Goal: Transaction & Acquisition: Purchase product/service

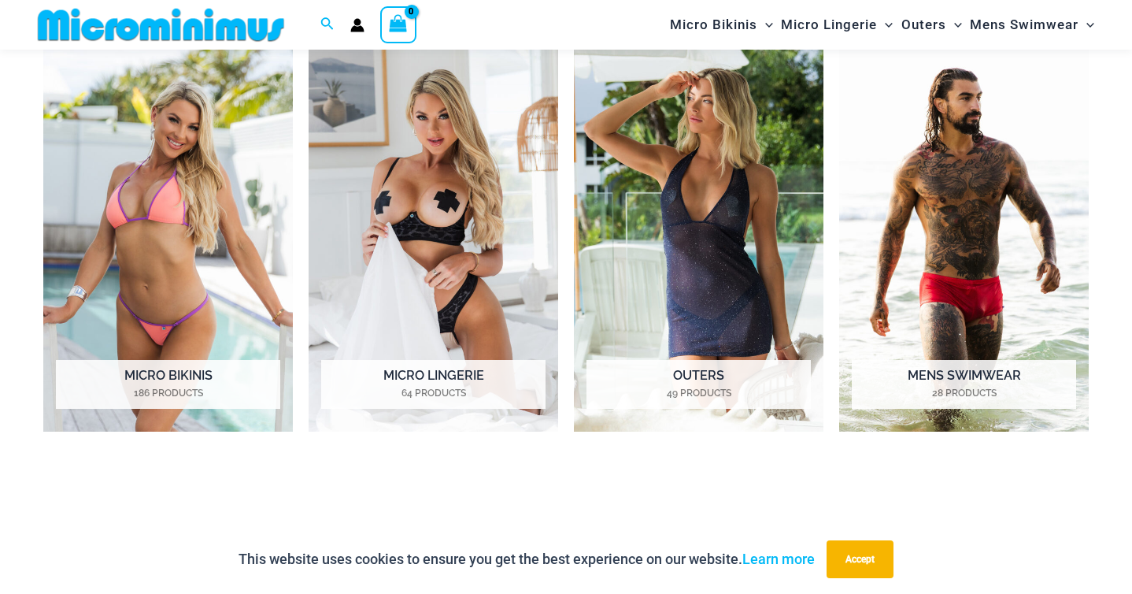
scroll to position [1204, 0]
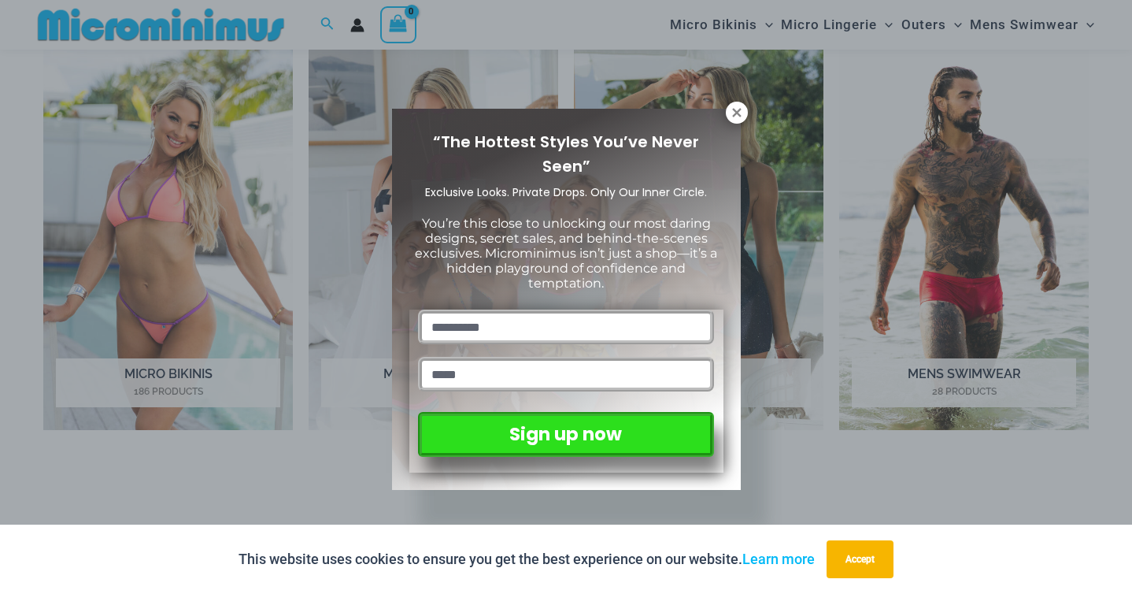
click at [731, 124] on div "“The Hottest Styles You’ve Never Seen” Exclusive Looks. Private Drops. Only Our…" at bounding box center [566, 300] width 349 height 382
click at [732, 119] on button at bounding box center [737, 113] width 22 height 22
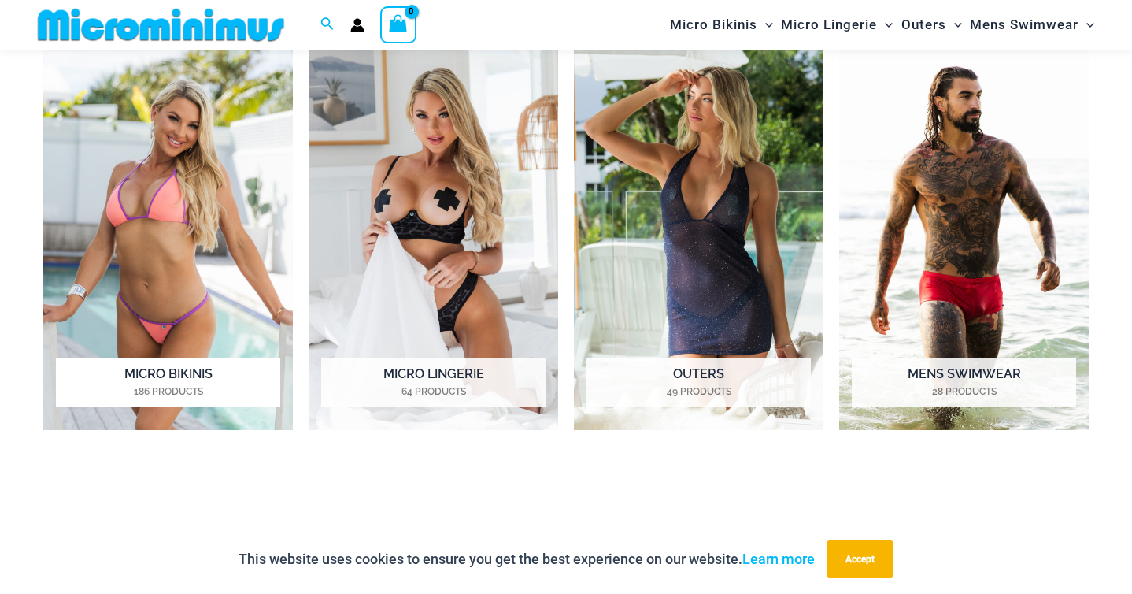
click at [246, 318] on img "Visit product category Micro Bikinis" at bounding box center [168, 237] width 250 height 386
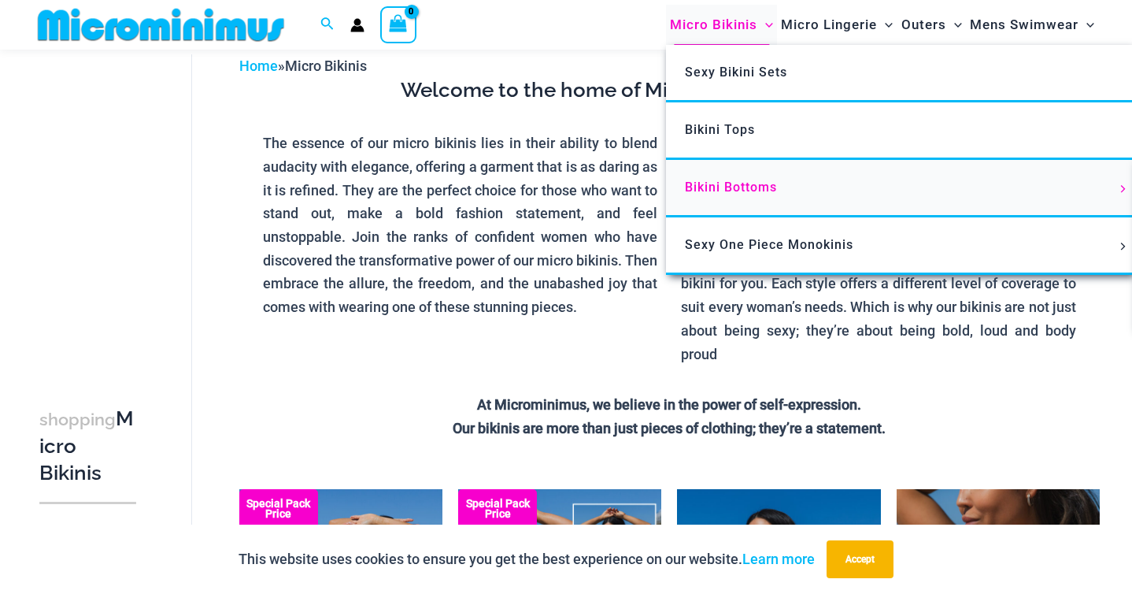
scroll to position [79, 0]
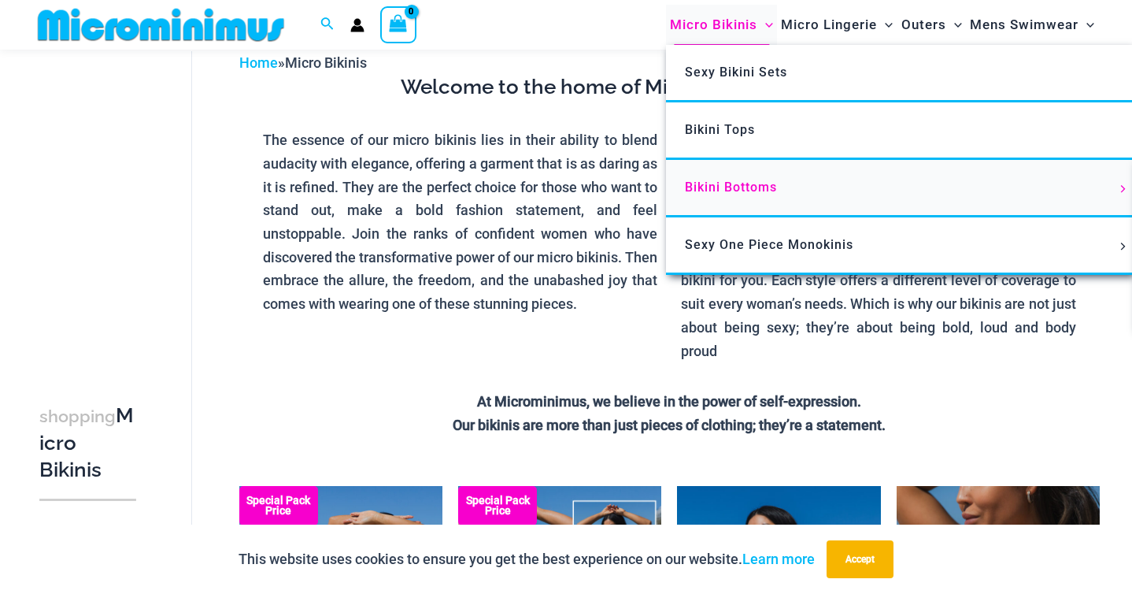
click at [745, 190] on span "Bikini Bottoms" at bounding box center [731, 187] width 92 height 15
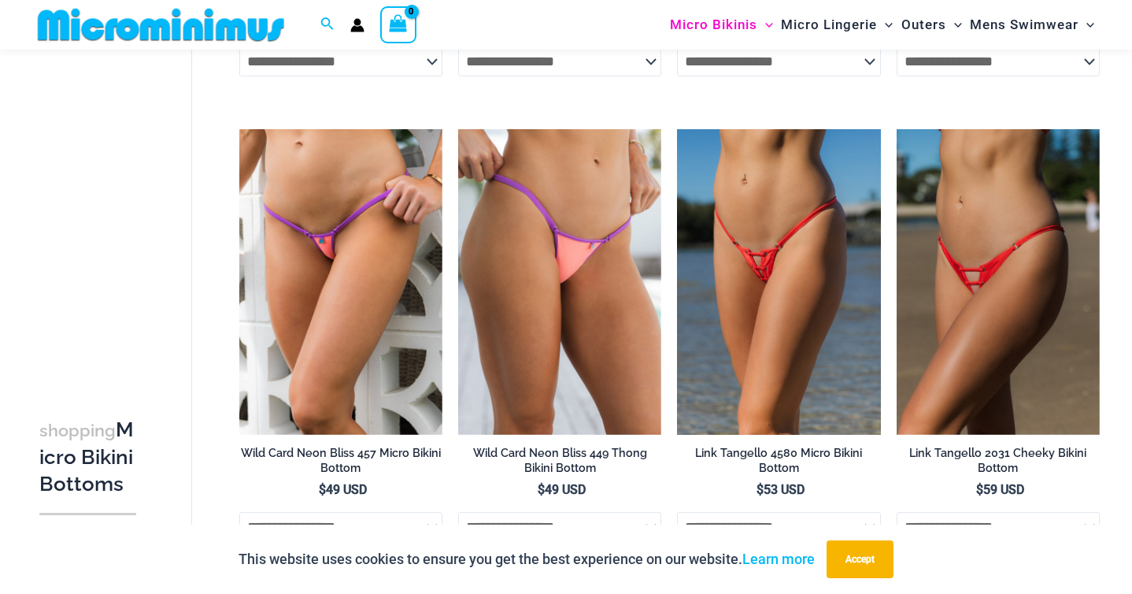
scroll to position [1667, 0]
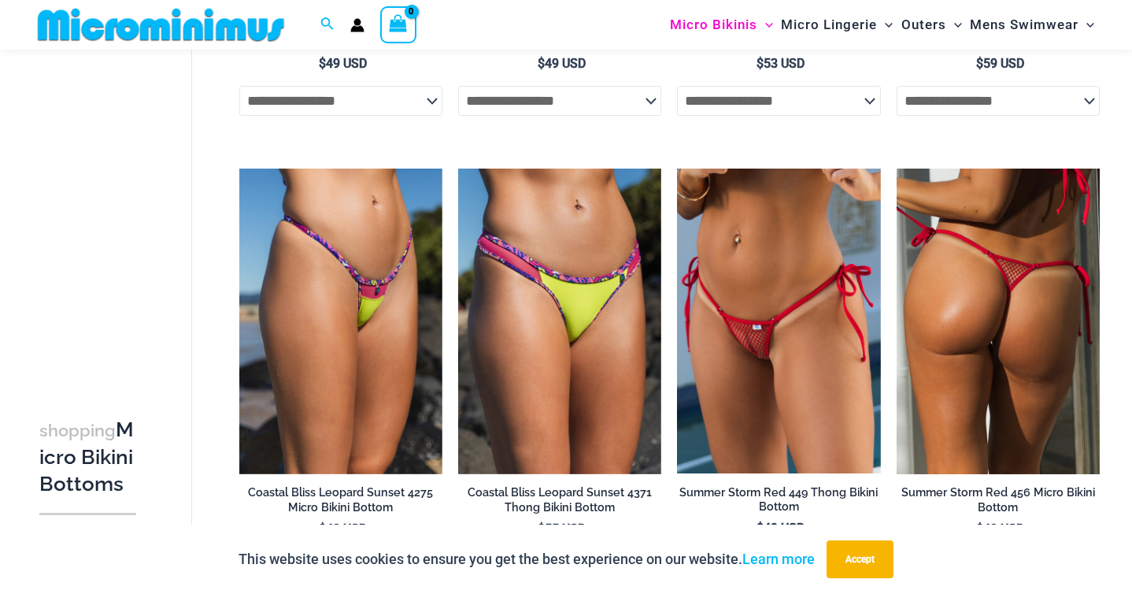
click at [995, 300] on img at bounding box center [998, 321] width 203 height 305
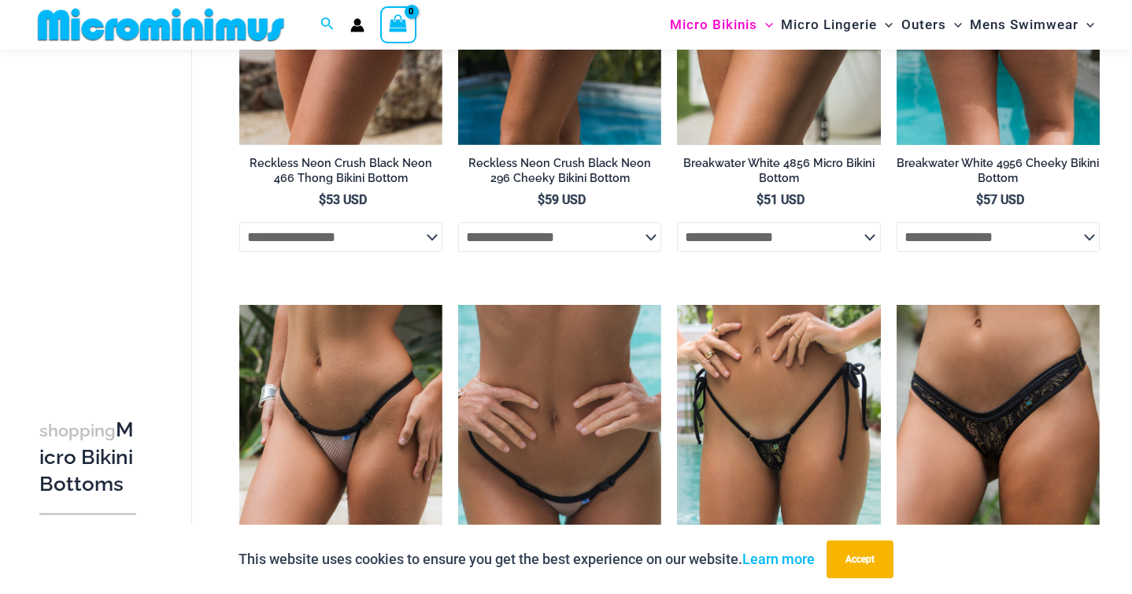
scroll to position [2459, 0]
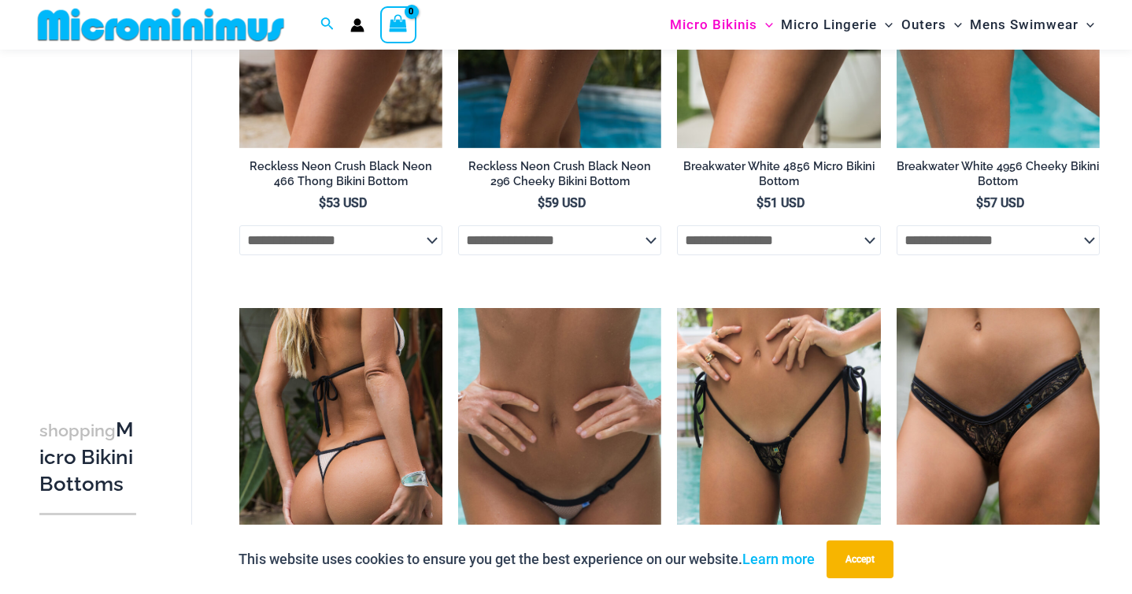
click at [322, 417] on img at bounding box center [340, 460] width 203 height 305
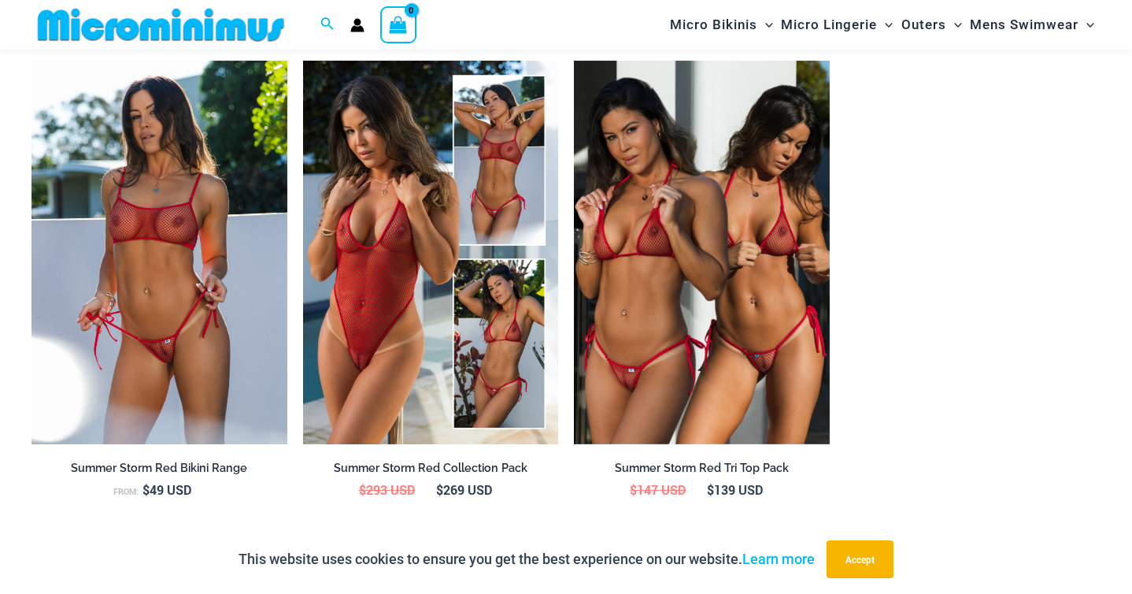
scroll to position [1496, 0]
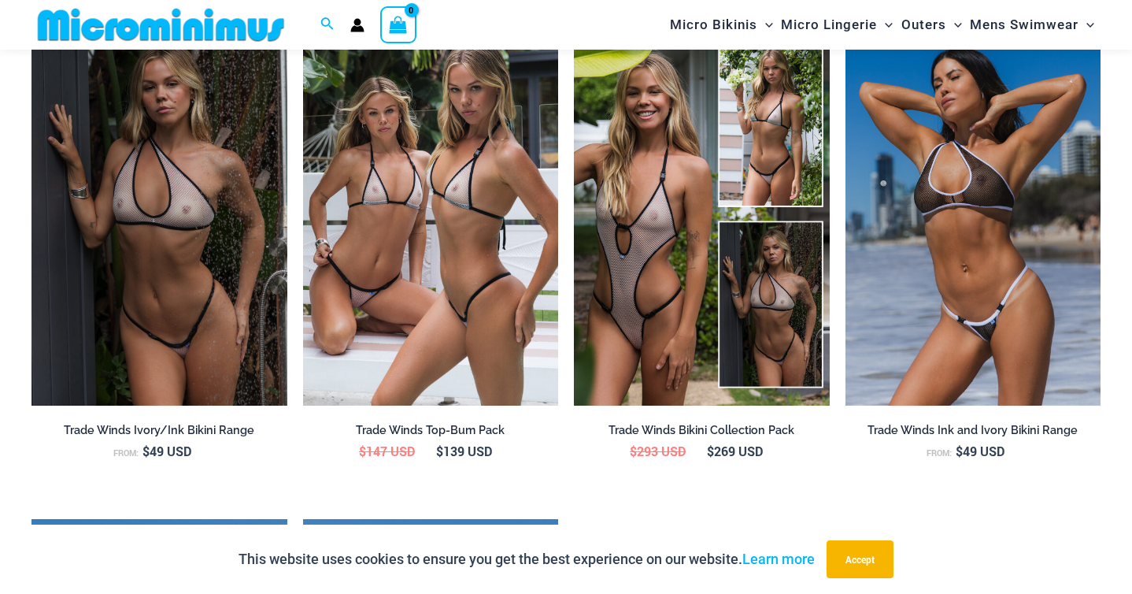
scroll to position [1792, 0]
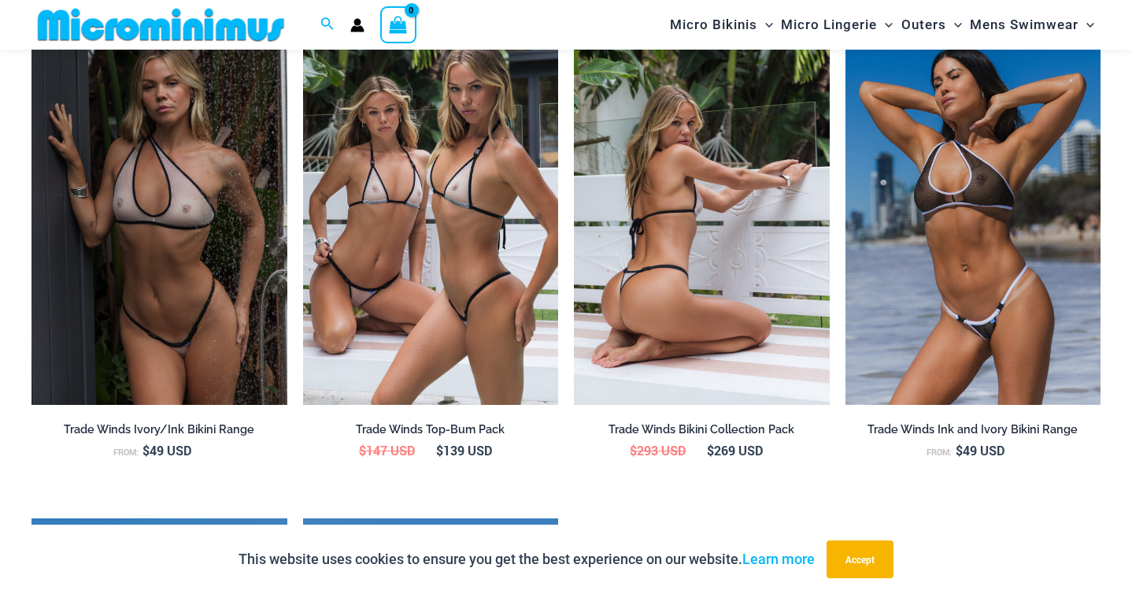
click at [686, 285] on img at bounding box center [702, 213] width 256 height 384
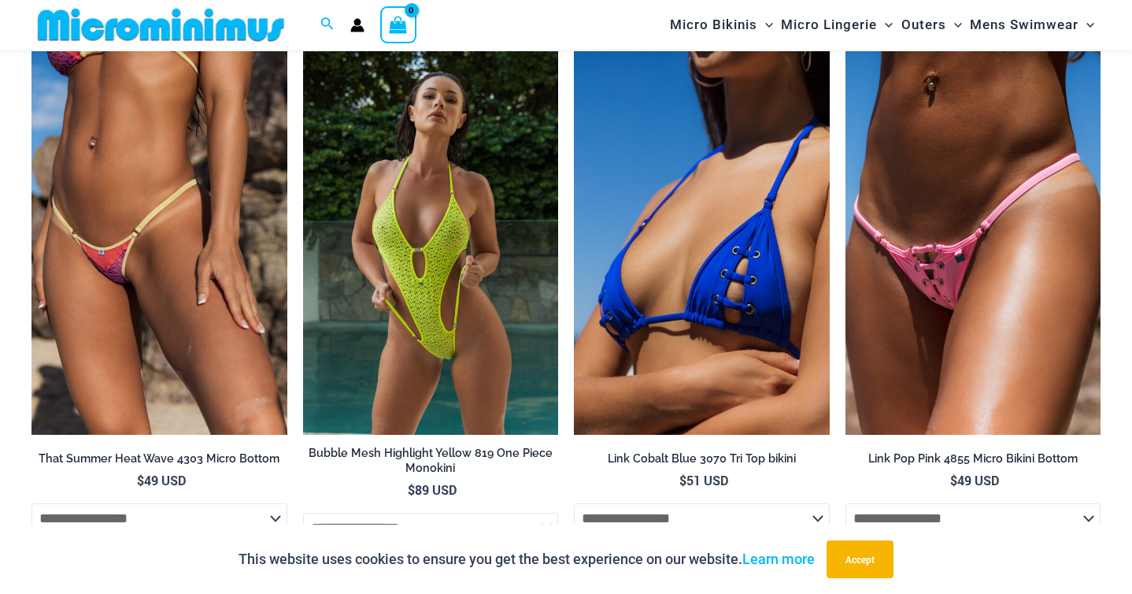
scroll to position [4637, 0]
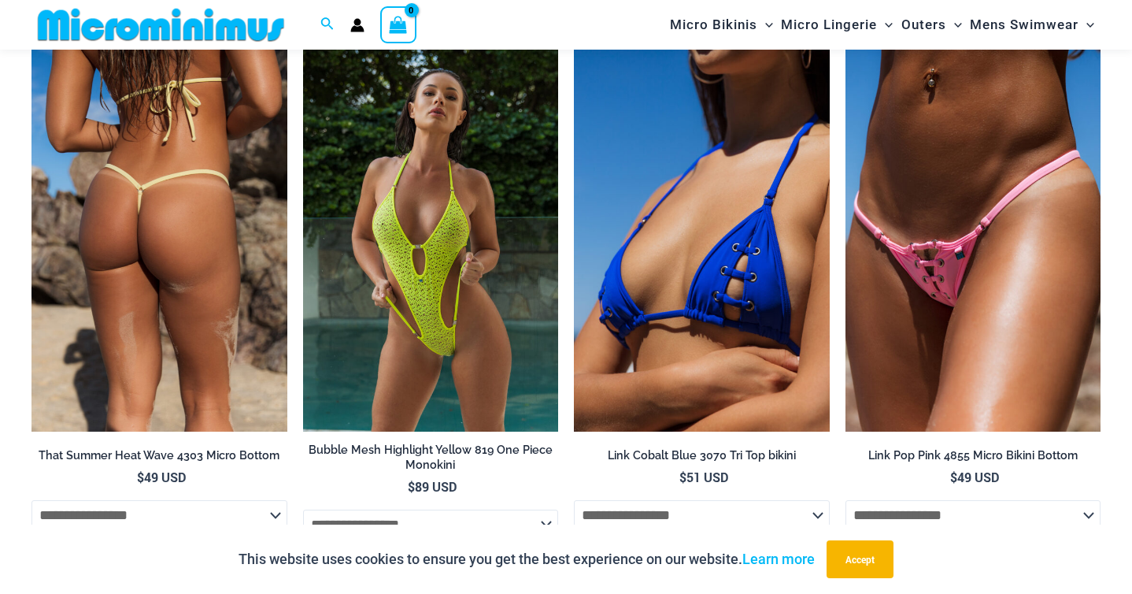
click at [221, 175] on img at bounding box center [159, 240] width 256 height 384
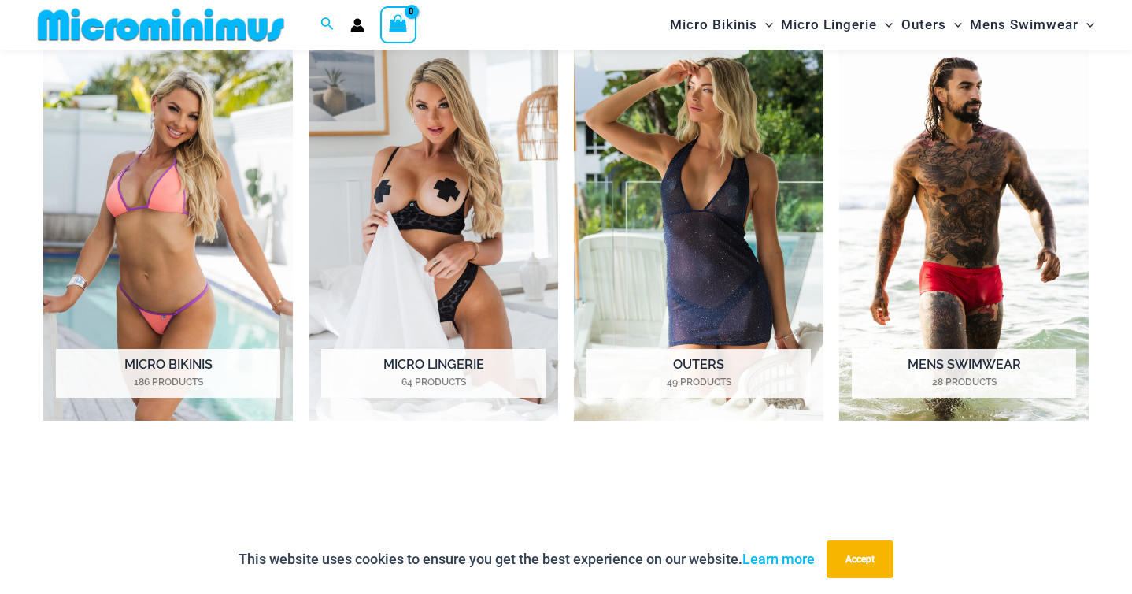
scroll to position [1213, 0]
click at [404, 217] on img "Visit product category Micro Lingerie" at bounding box center [434, 228] width 250 height 386
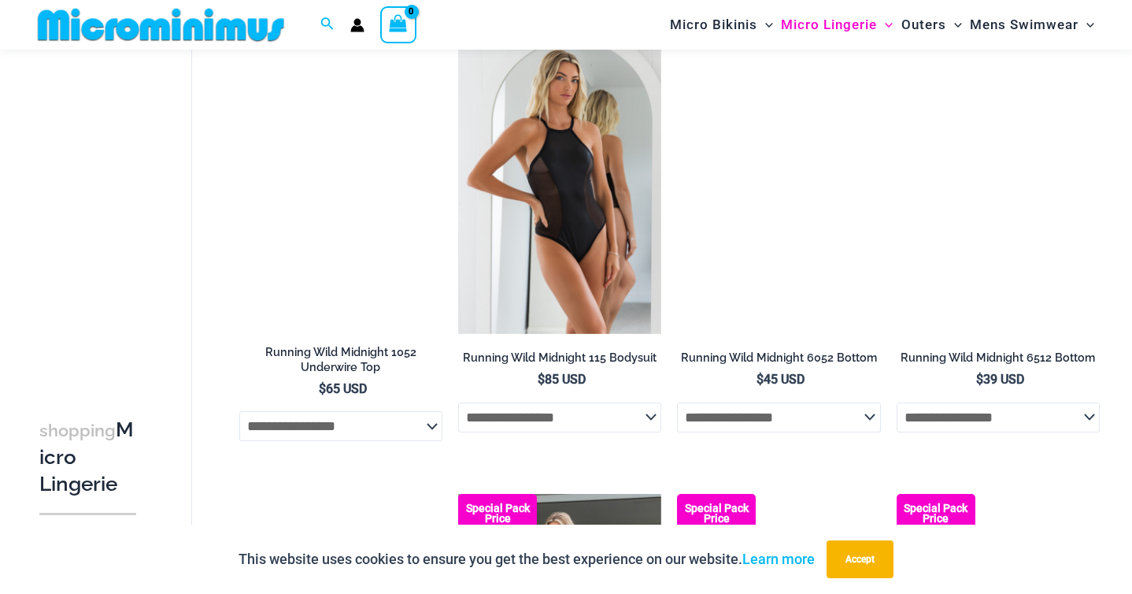
scroll to position [1632, 0]
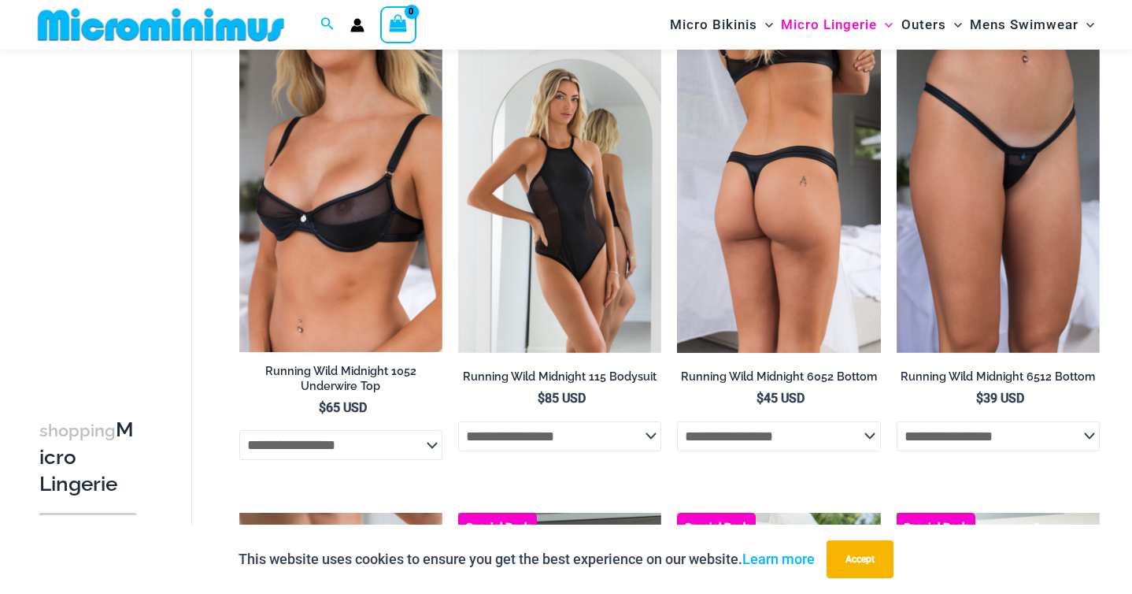
click at [803, 174] on img at bounding box center [778, 199] width 203 height 305
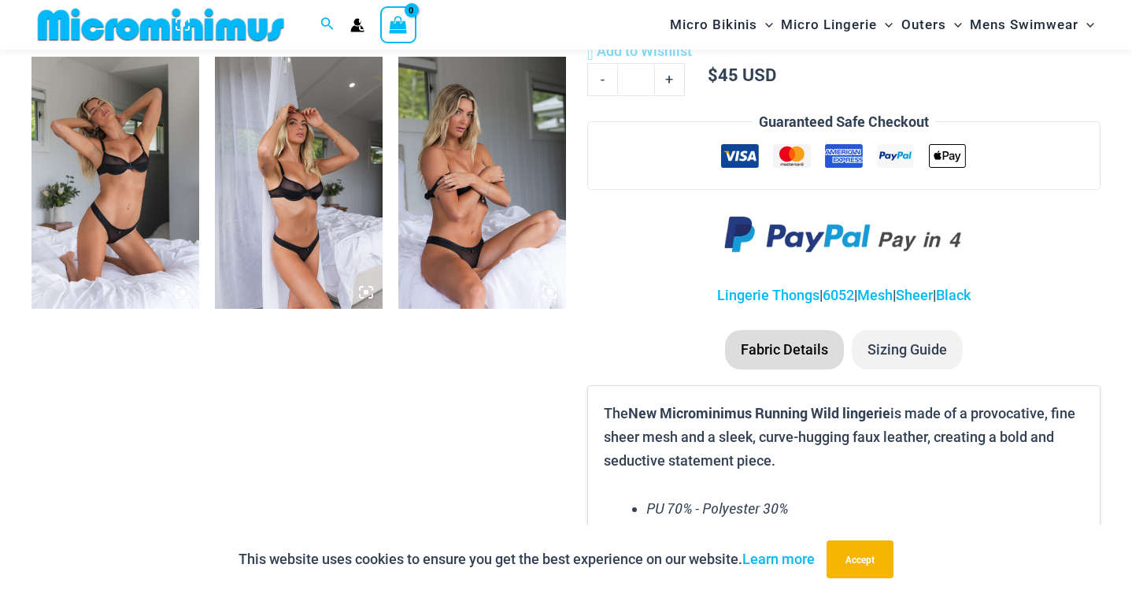
scroll to position [1211, 0]
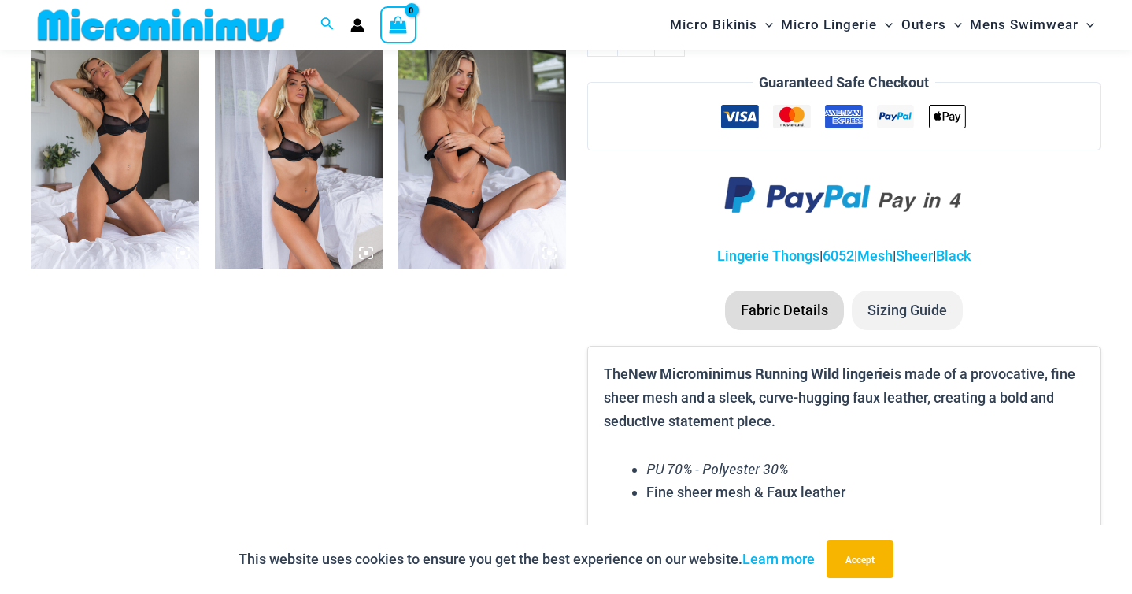
click at [328, 157] on img at bounding box center [299, 142] width 168 height 251
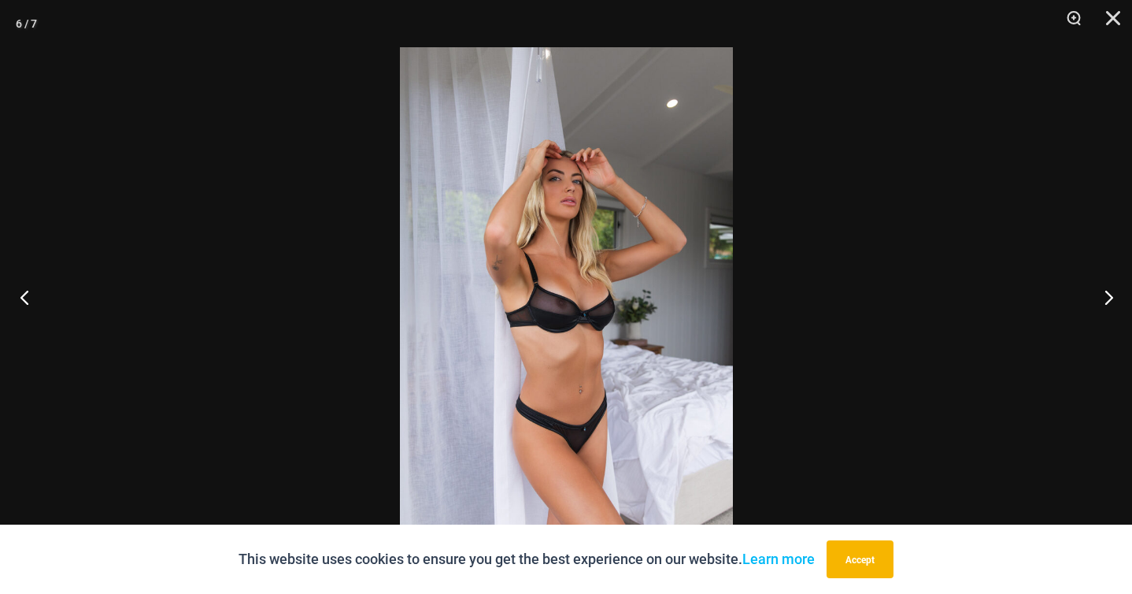
click at [33, 287] on button "Previous" at bounding box center [29, 297] width 59 height 79
